Goal: Information Seeking & Learning: Learn about a topic

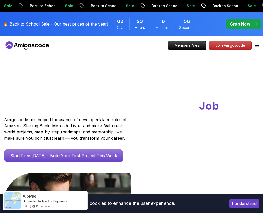
click at [0, 0] on p "Courses" at bounding box center [0, 0] width 0 height 0
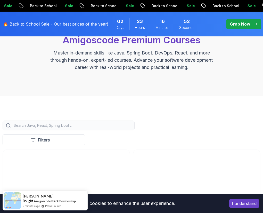
scroll to position [146, 0]
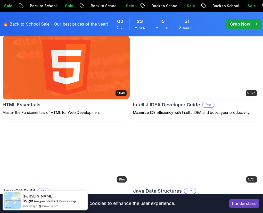
scroll to position [1015, 0]
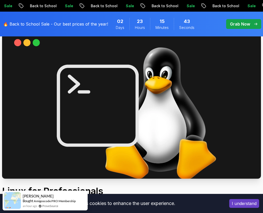
scroll to position [36, 0]
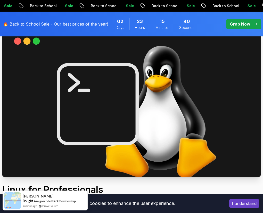
click at [0, 0] on p "Get Started" at bounding box center [0, 0] width 0 height 0
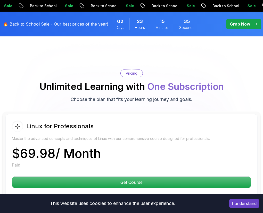
scroll to position [1237, 0]
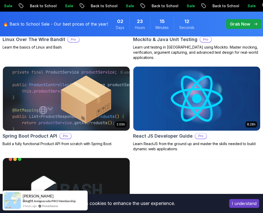
scroll to position [1880, 0]
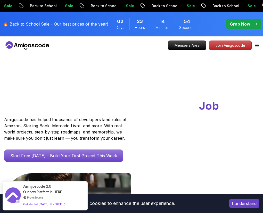
click at [0, 0] on p "The latest industry news, updates and info" at bounding box center [0, 0] width 0 height 0
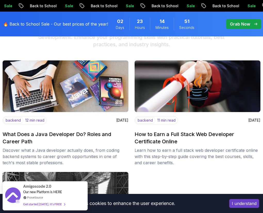
scroll to position [72, 0]
